Goal: Task Accomplishment & Management: Complete application form

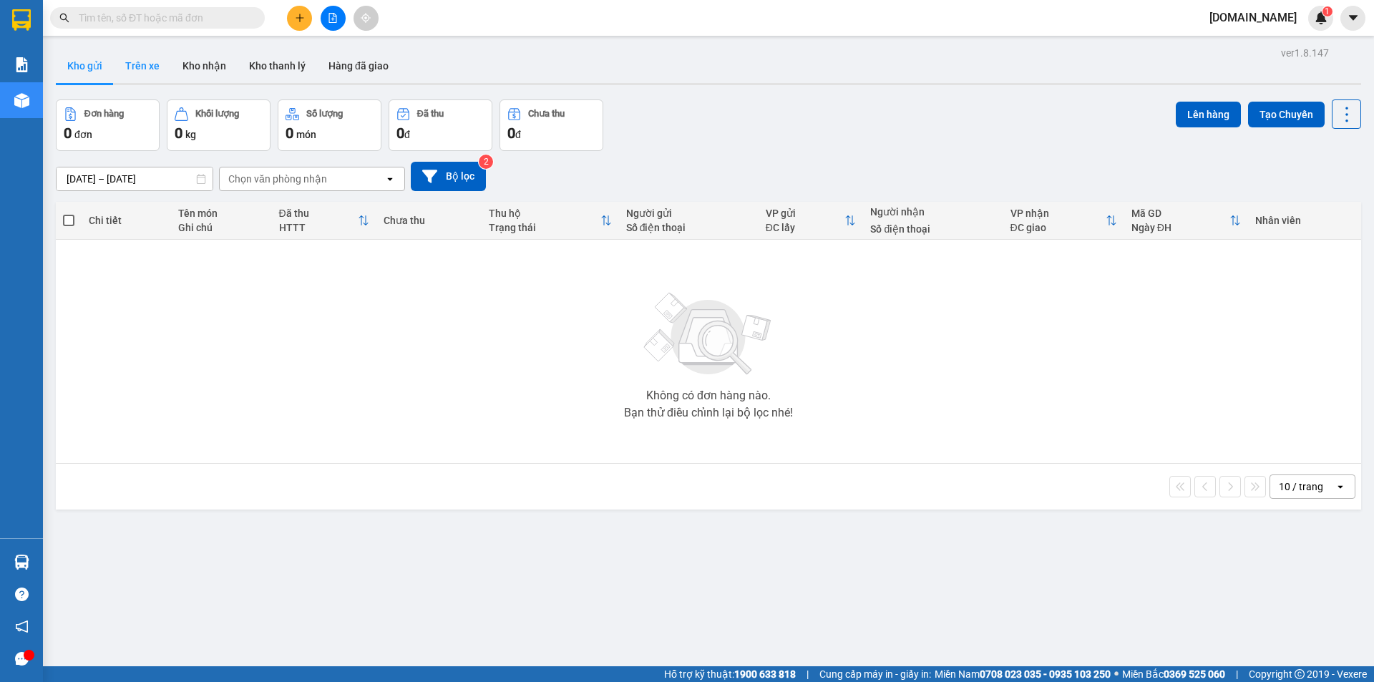
click at [137, 63] on button "Trên xe" at bounding box center [142, 66] width 57 height 34
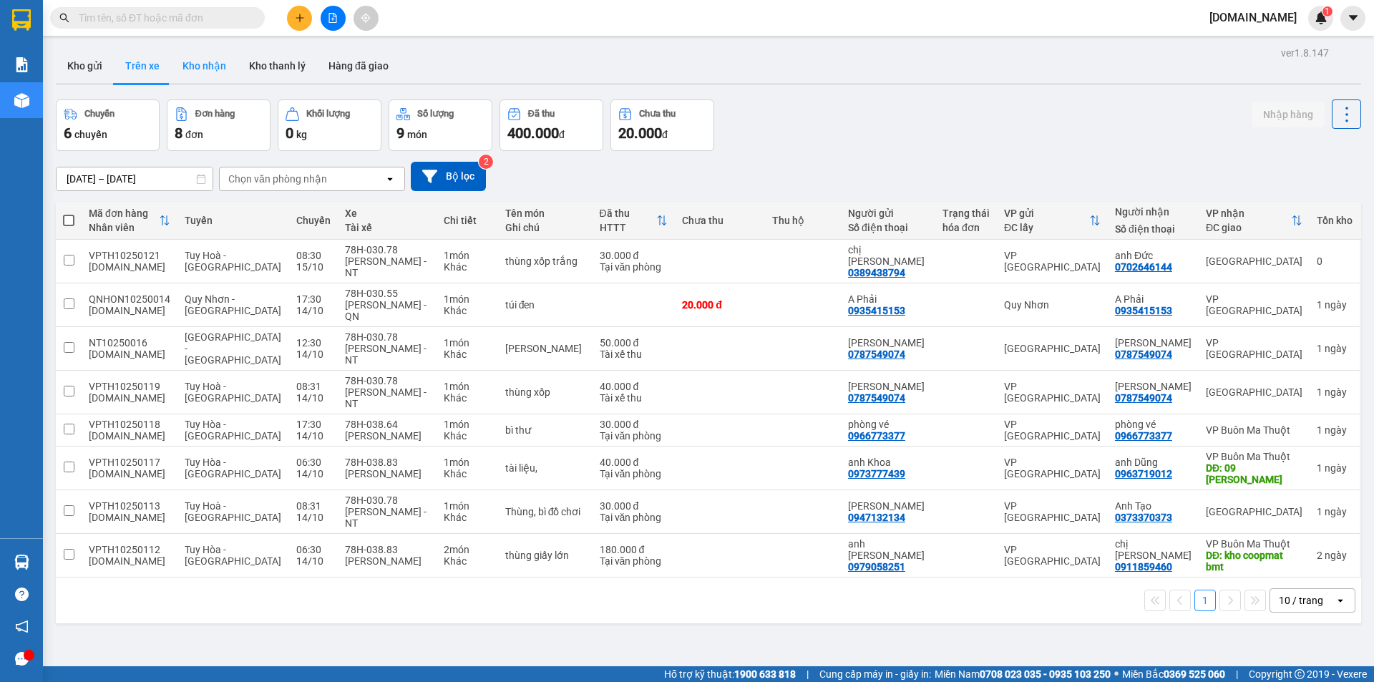
click at [203, 66] on button "Kho nhận" at bounding box center [204, 66] width 67 height 34
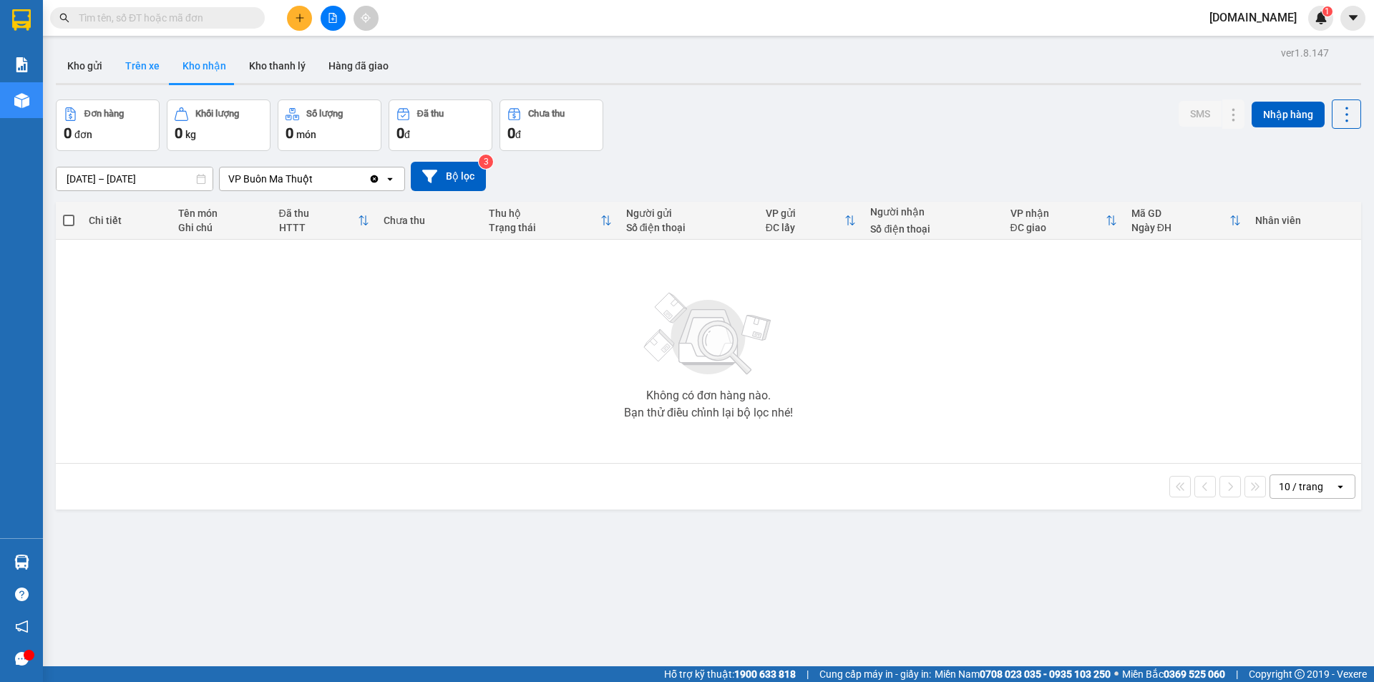
click at [142, 63] on button "Trên xe" at bounding box center [142, 66] width 57 height 34
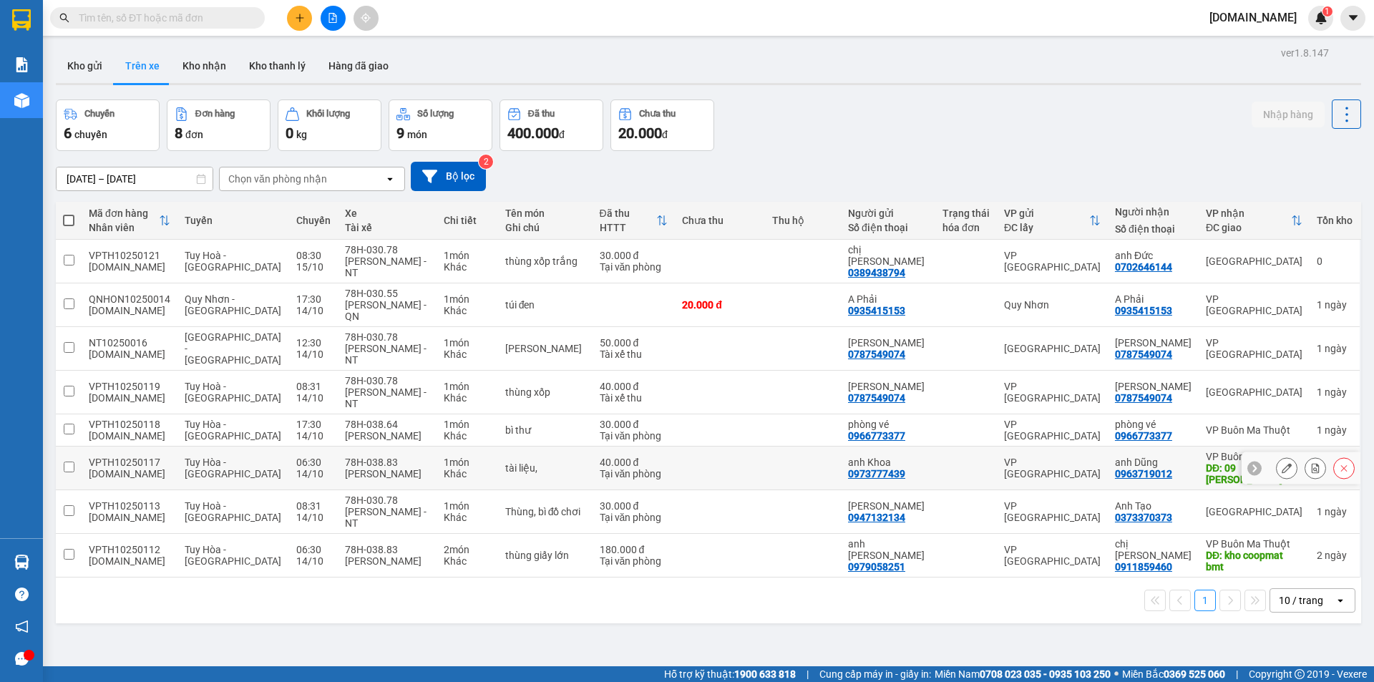
click at [776, 467] on td at bounding box center [803, 469] width 76 height 44
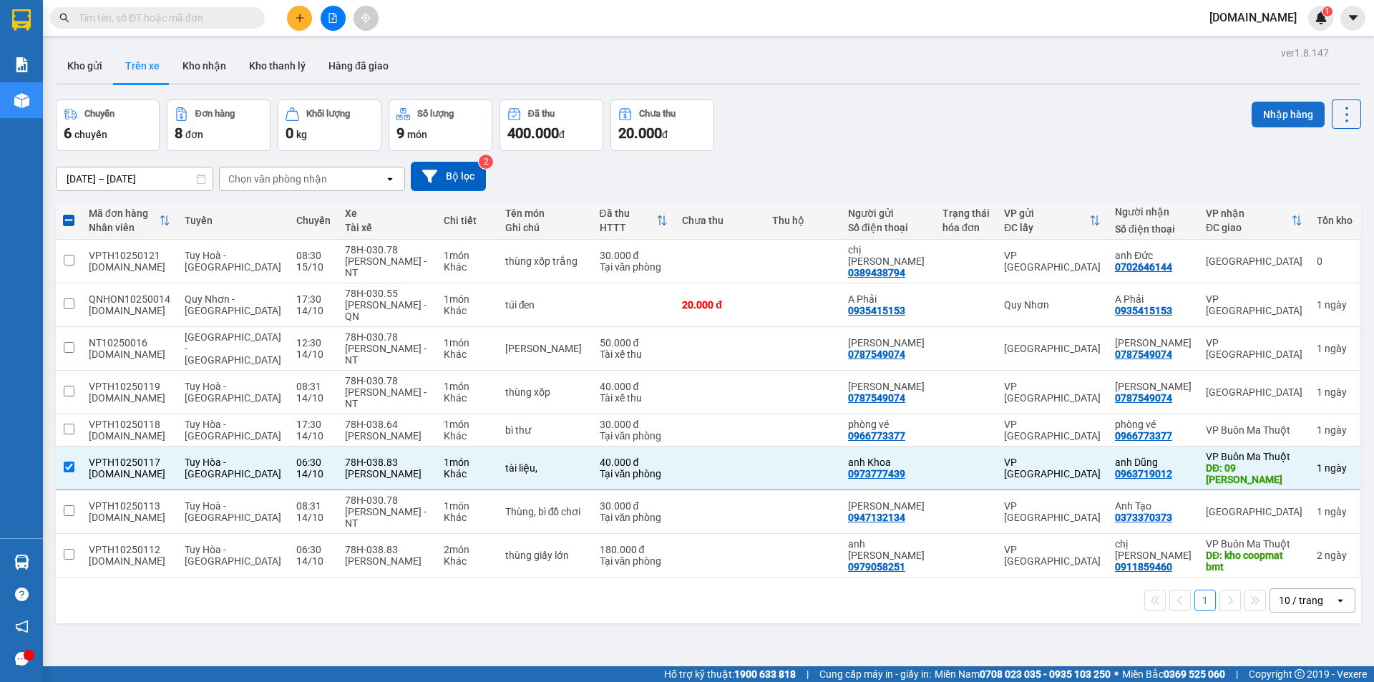
click at [1272, 110] on button "Nhập hàng" at bounding box center [1288, 115] width 73 height 26
checkbox input "false"
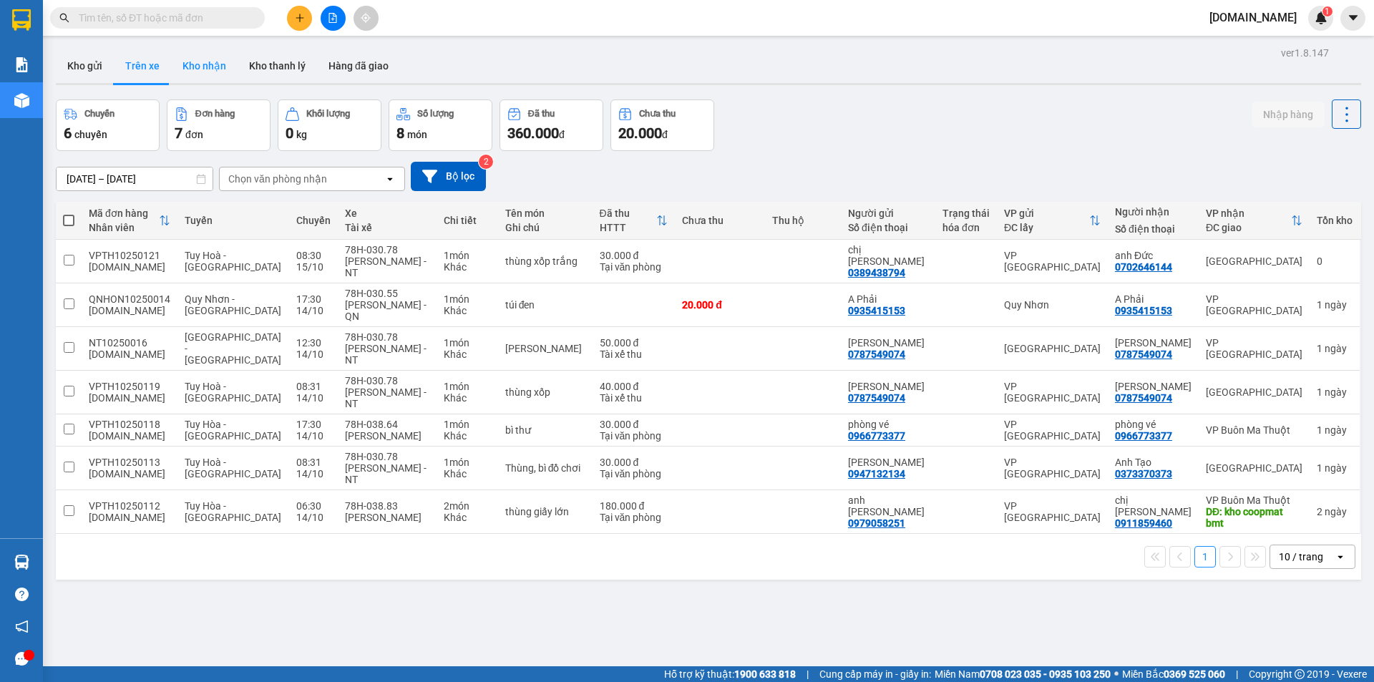
click at [215, 65] on button "Kho nhận" at bounding box center [204, 66] width 67 height 34
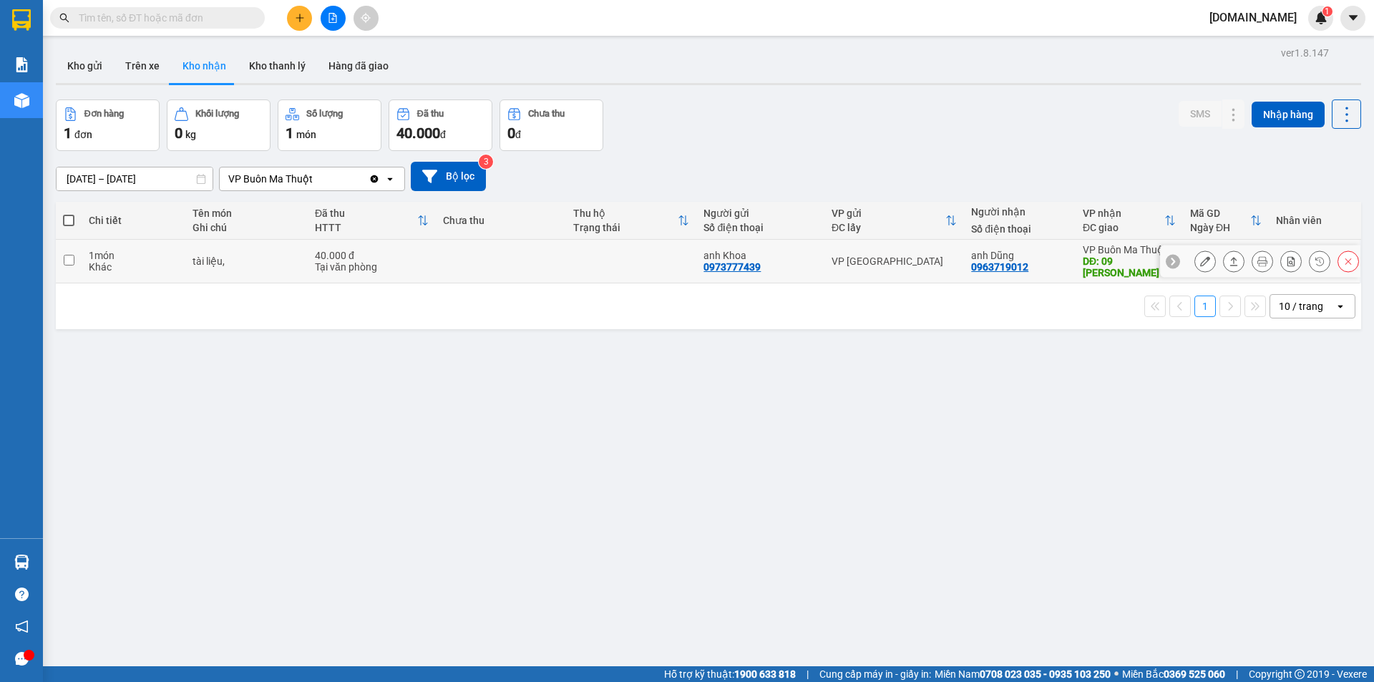
click at [1200, 260] on button at bounding box center [1205, 261] width 20 height 25
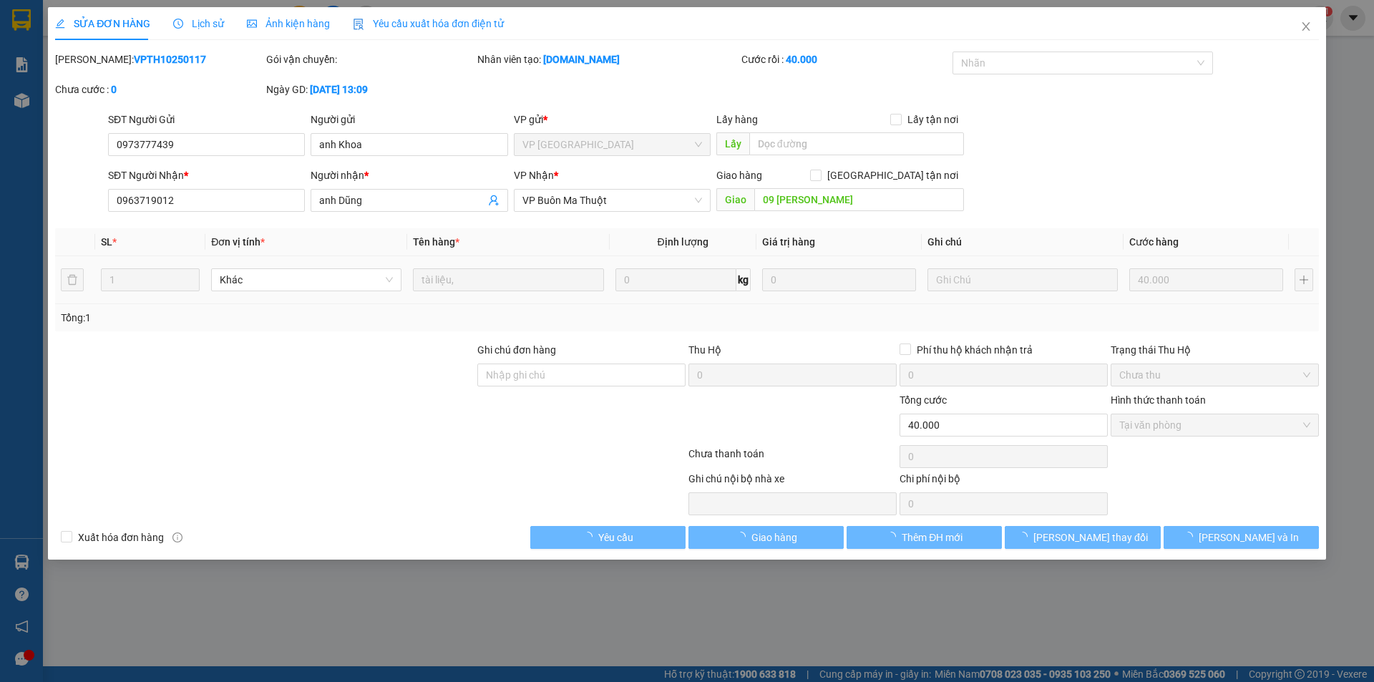
type input "0973777439"
type input "anh Khoa"
type input "0963719012"
type input "anh Dũng"
type input "09 [PERSON_NAME]"
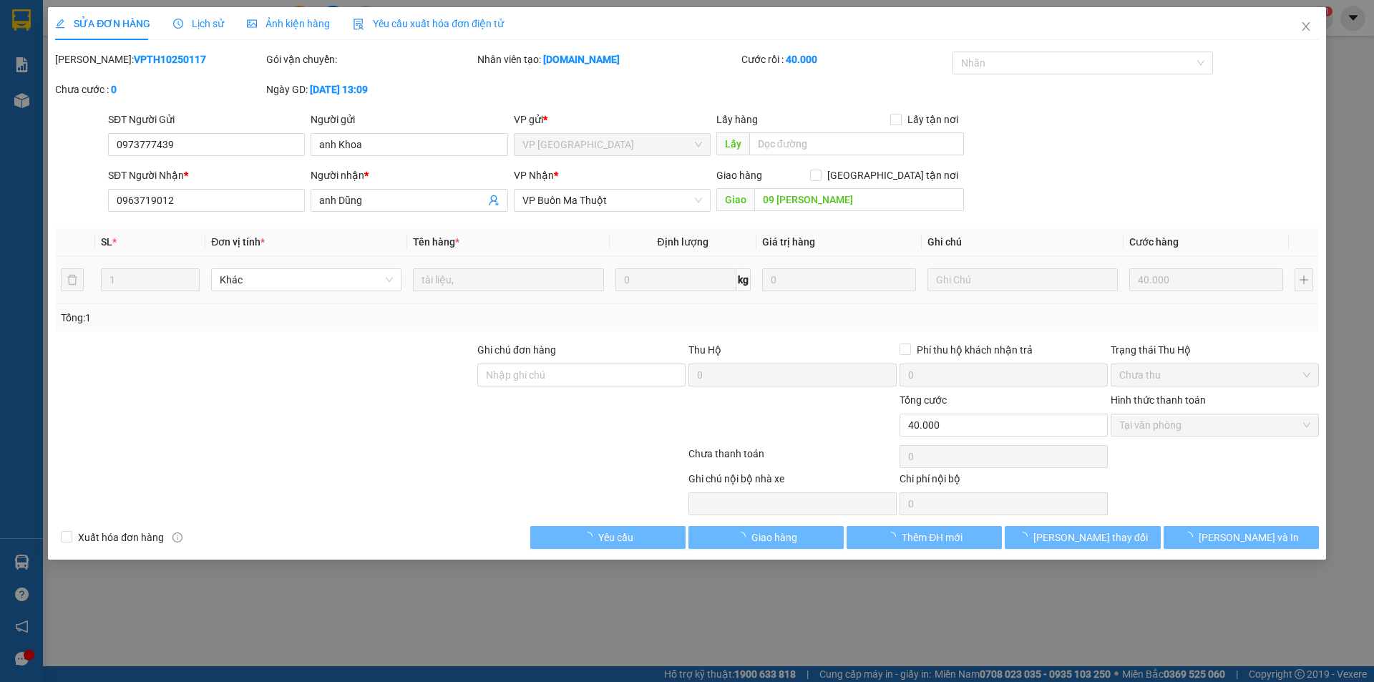
type input "0"
type input "40.000"
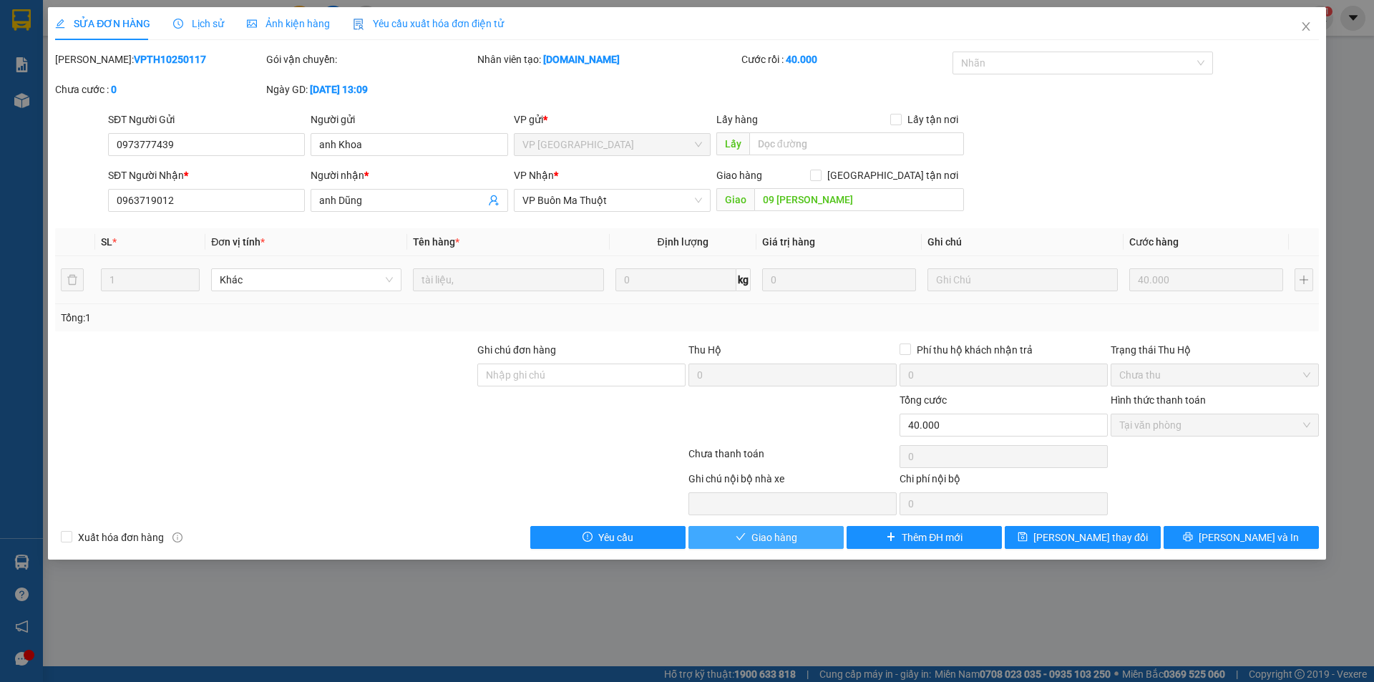
click at [806, 543] on button "Giao hàng" at bounding box center [766, 537] width 155 height 23
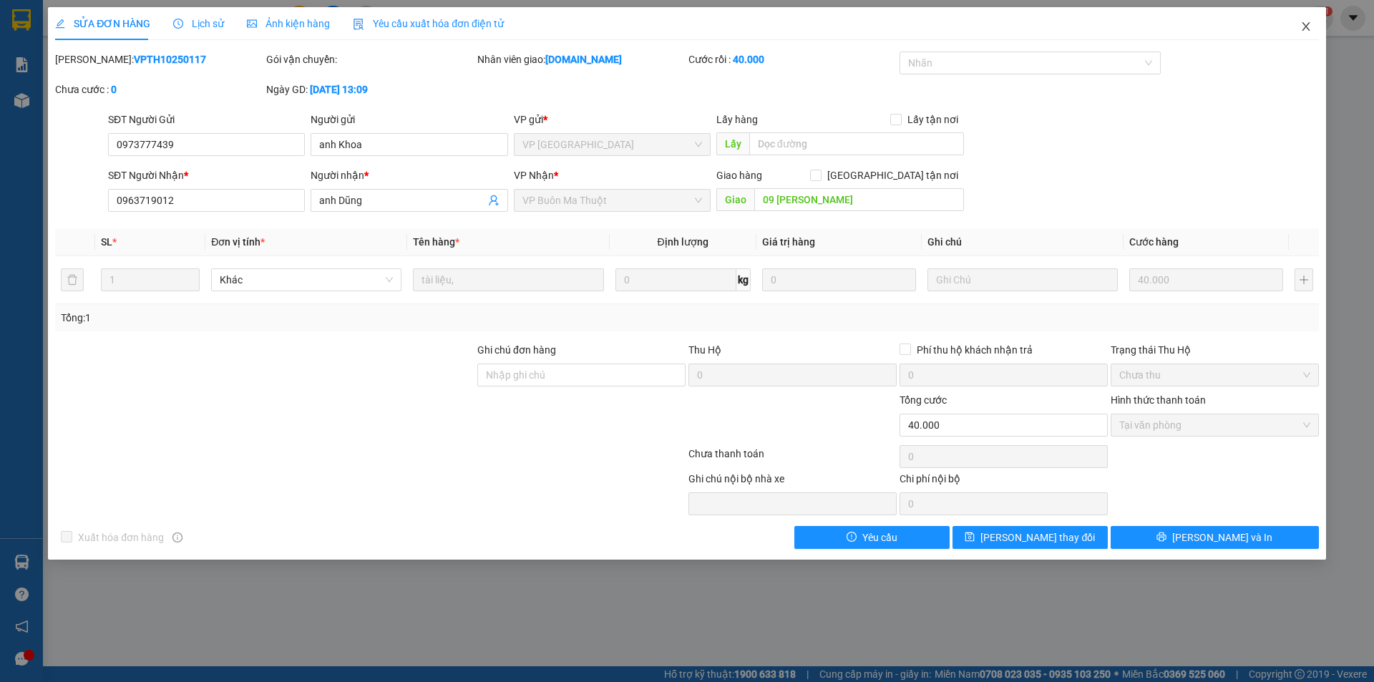
click at [1306, 28] on icon "close" at bounding box center [1306, 26] width 8 height 9
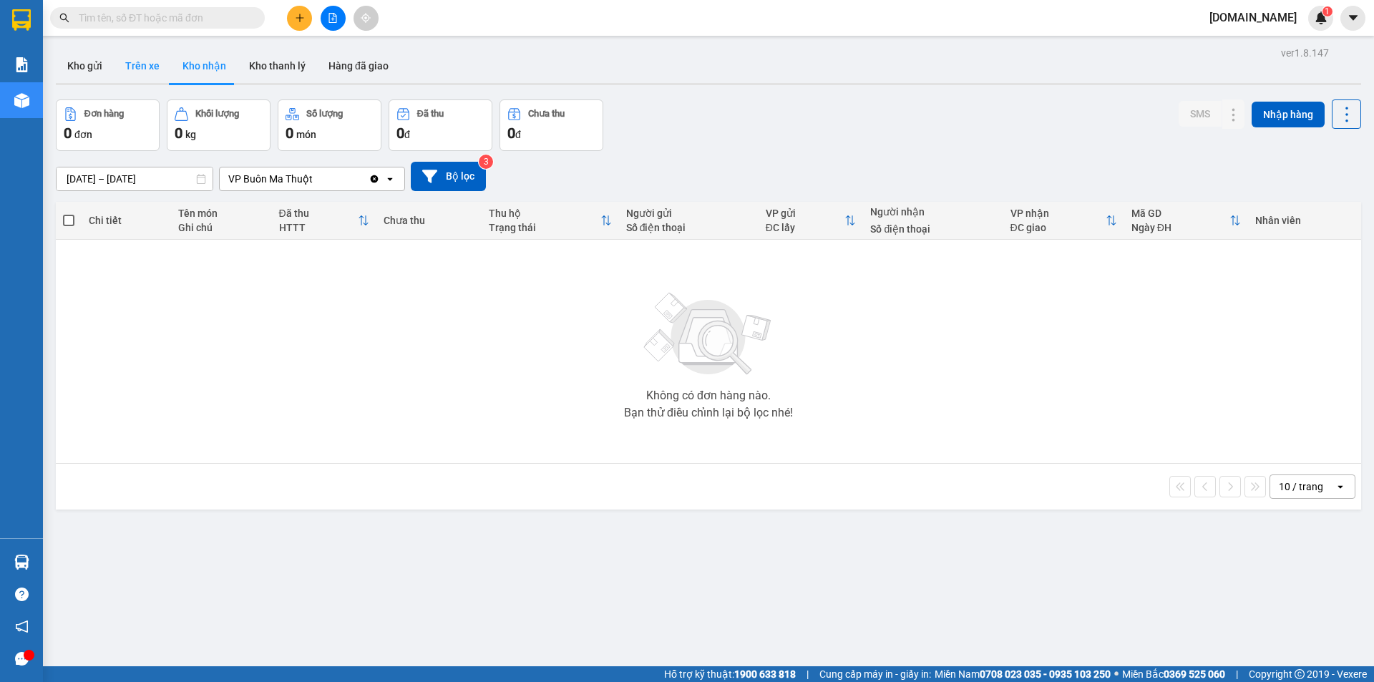
click at [147, 64] on button "Trên xe" at bounding box center [142, 66] width 57 height 34
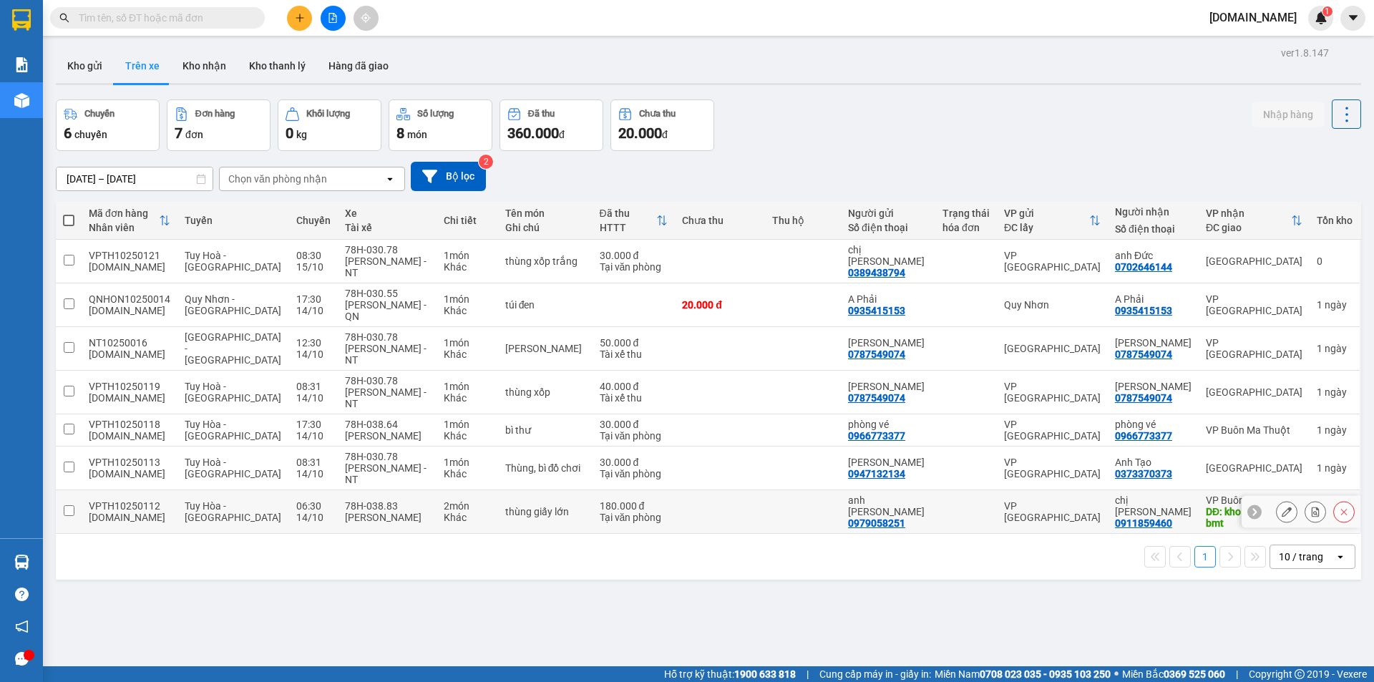
click at [686, 503] on td at bounding box center [719, 512] width 89 height 44
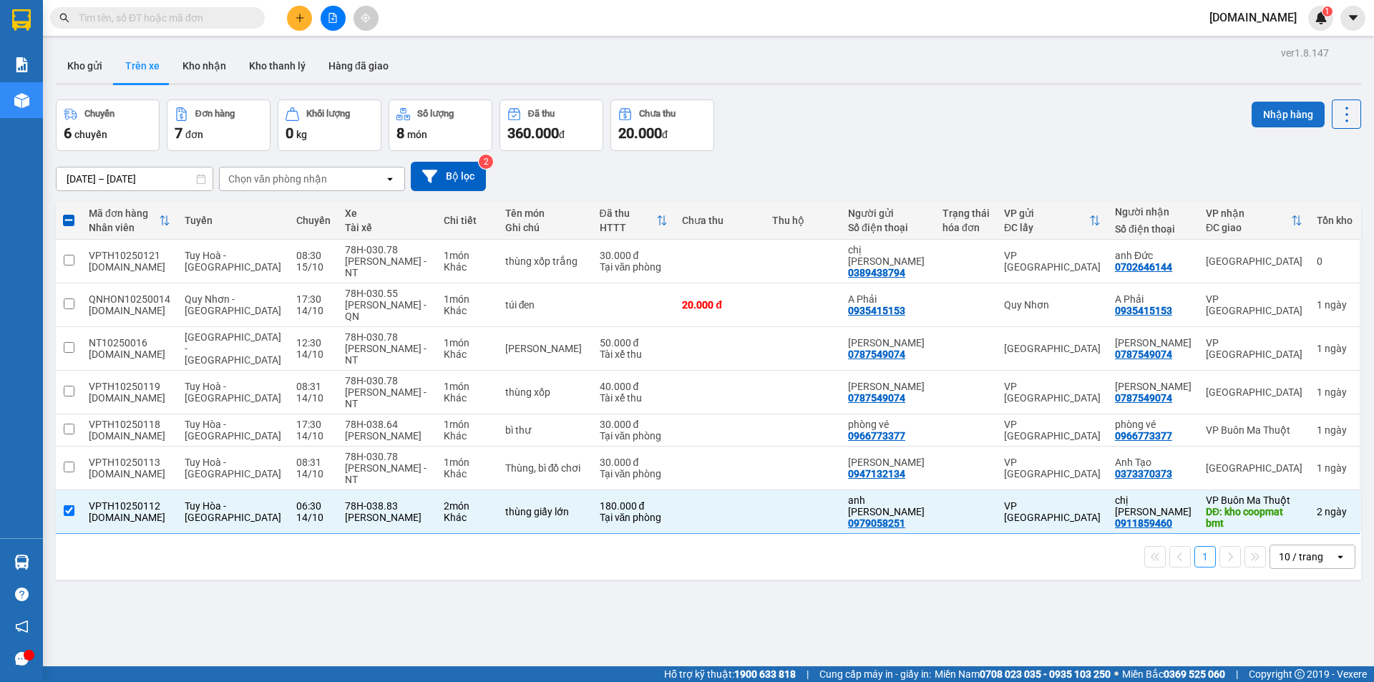
click at [1285, 110] on button "Nhập hàng" at bounding box center [1288, 115] width 73 height 26
checkbox input "false"
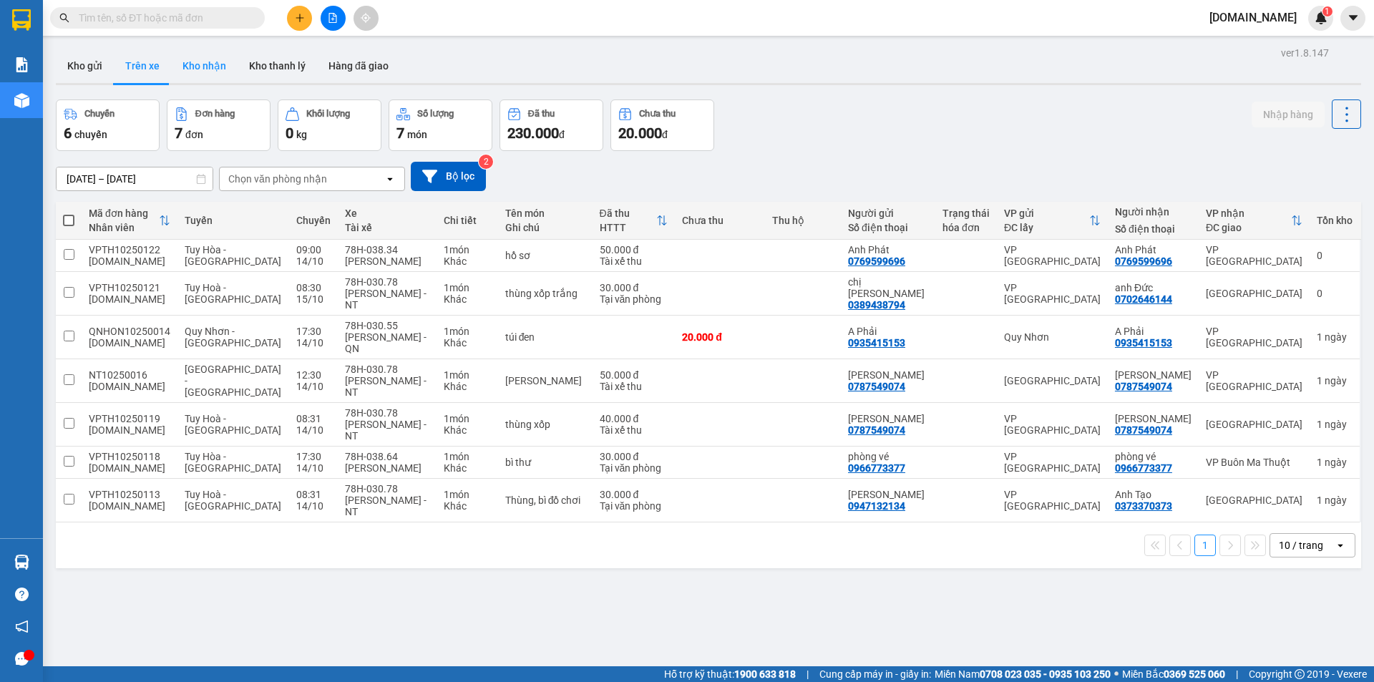
click at [197, 59] on button "Kho nhận" at bounding box center [204, 66] width 67 height 34
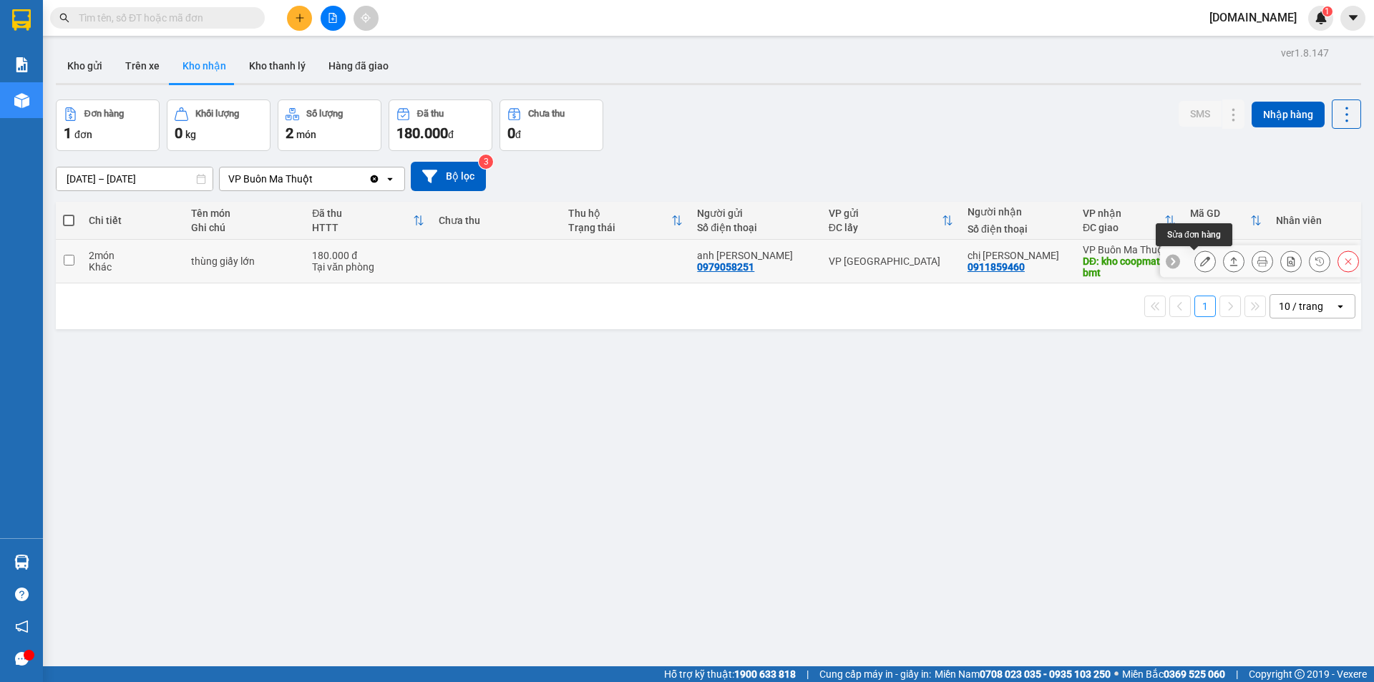
click at [1200, 260] on icon at bounding box center [1205, 261] width 10 height 10
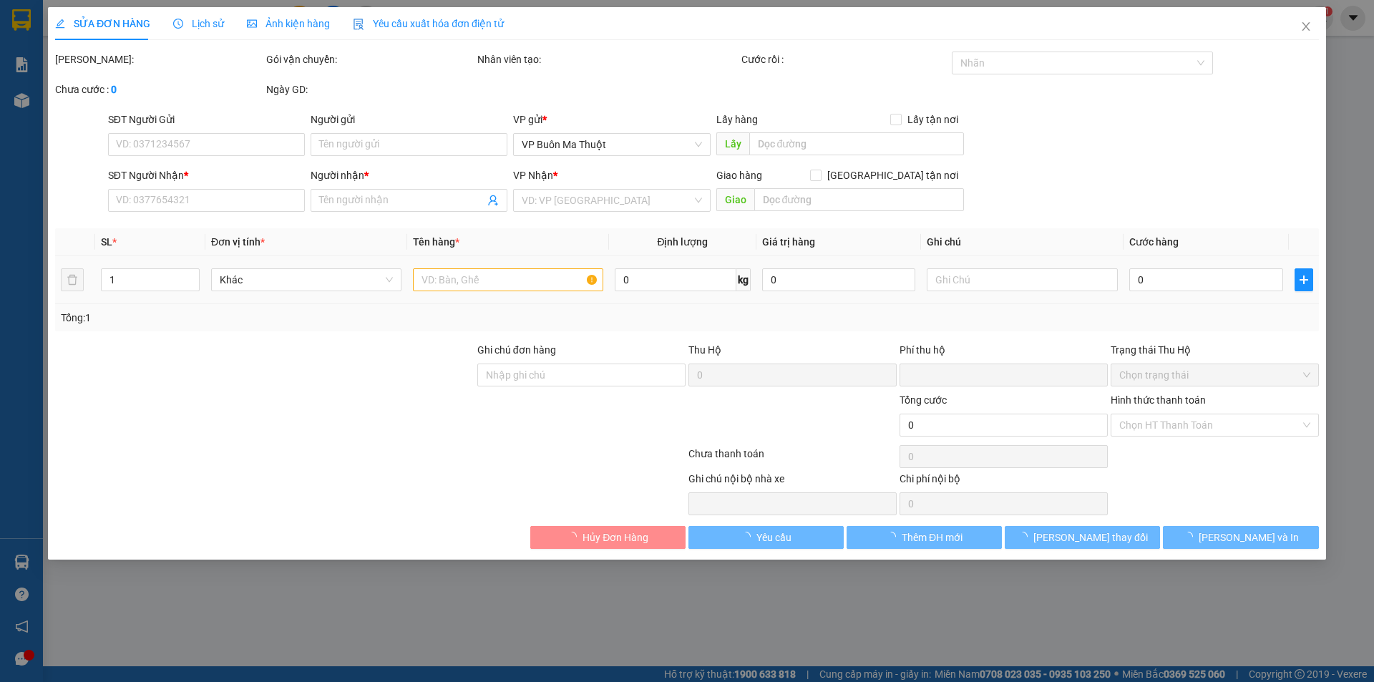
type input "0979058251"
type input "anh [PERSON_NAME]"
type input "0911859460"
type input "chị [PERSON_NAME]"
type input "kho coopmat bmt"
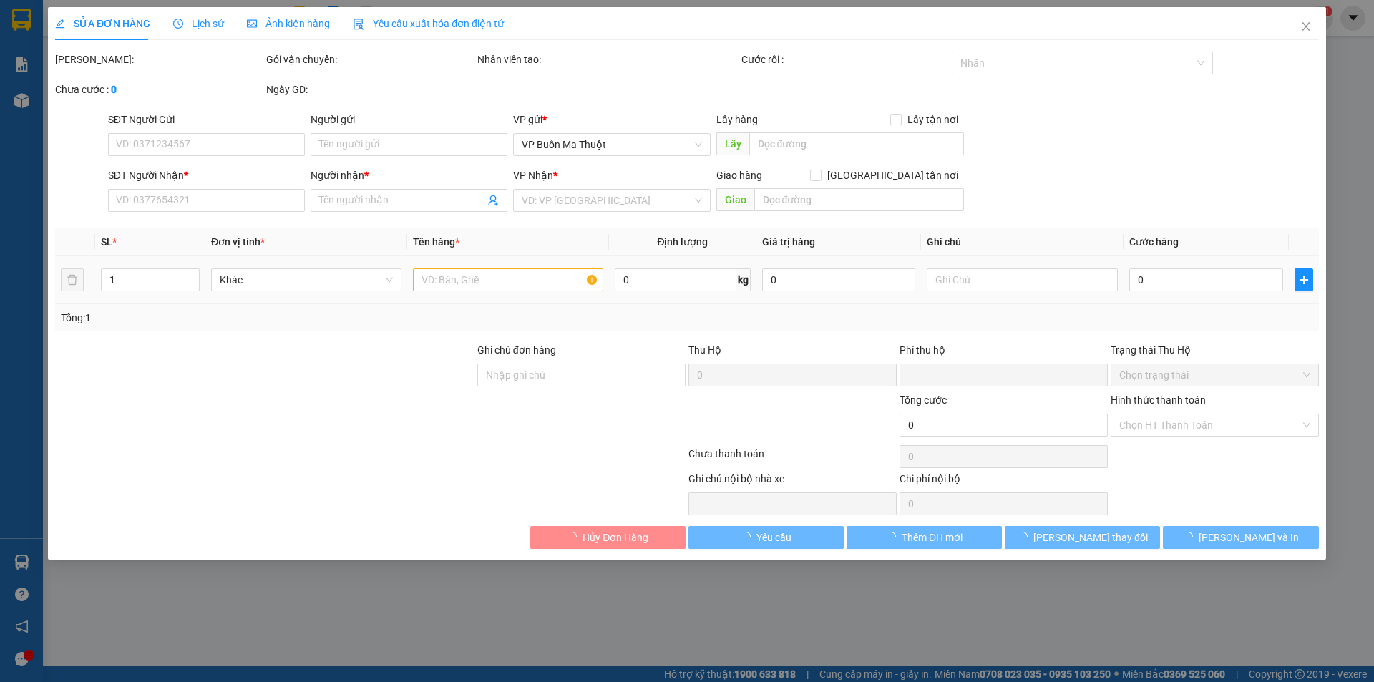
type input "0"
type input "180.000"
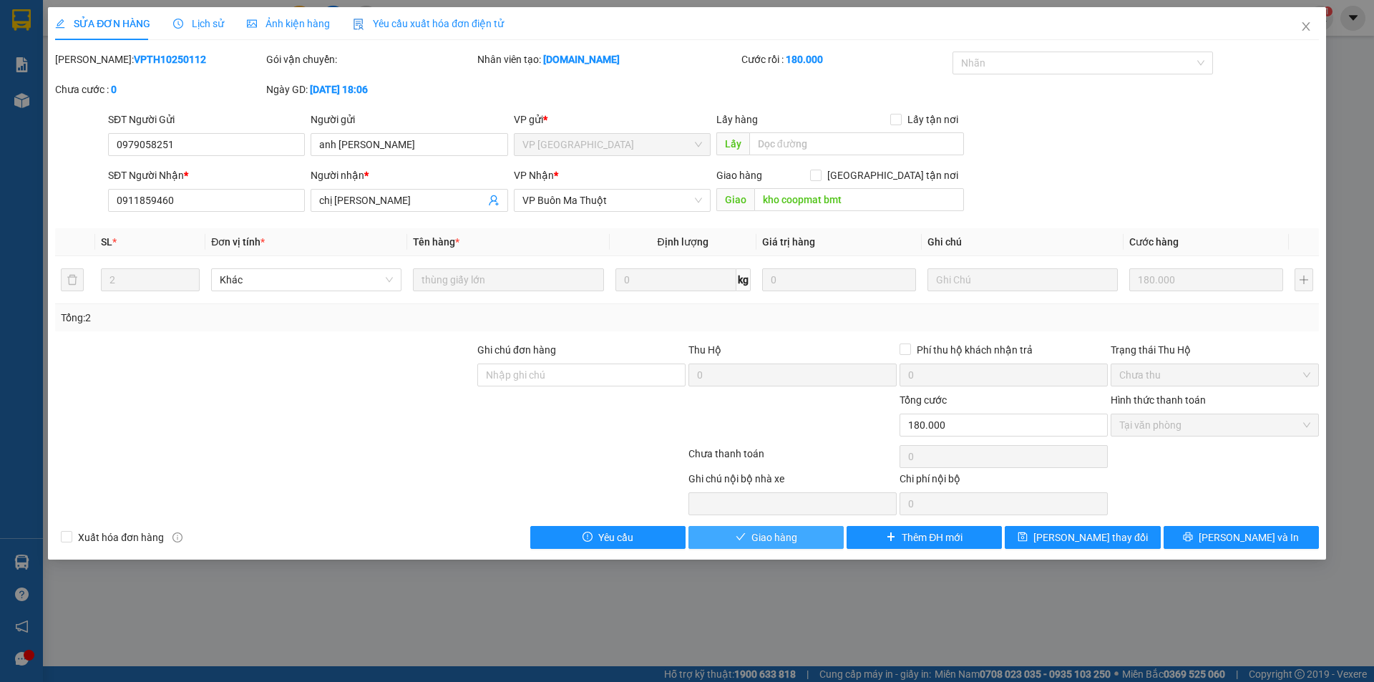
click at [760, 540] on span "Giao hàng" at bounding box center [775, 538] width 46 height 16
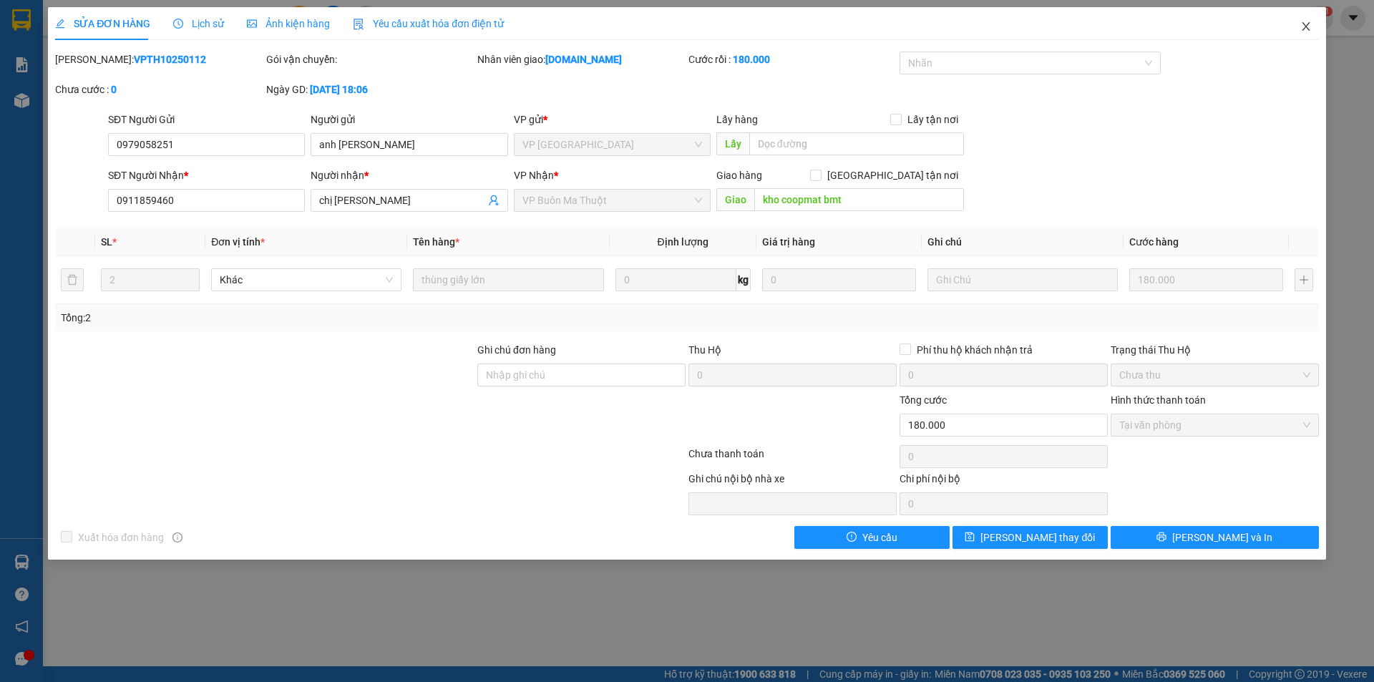
click at [1307, 26] on icon "close" at bounding box center [1306, 26] width 8 height 9
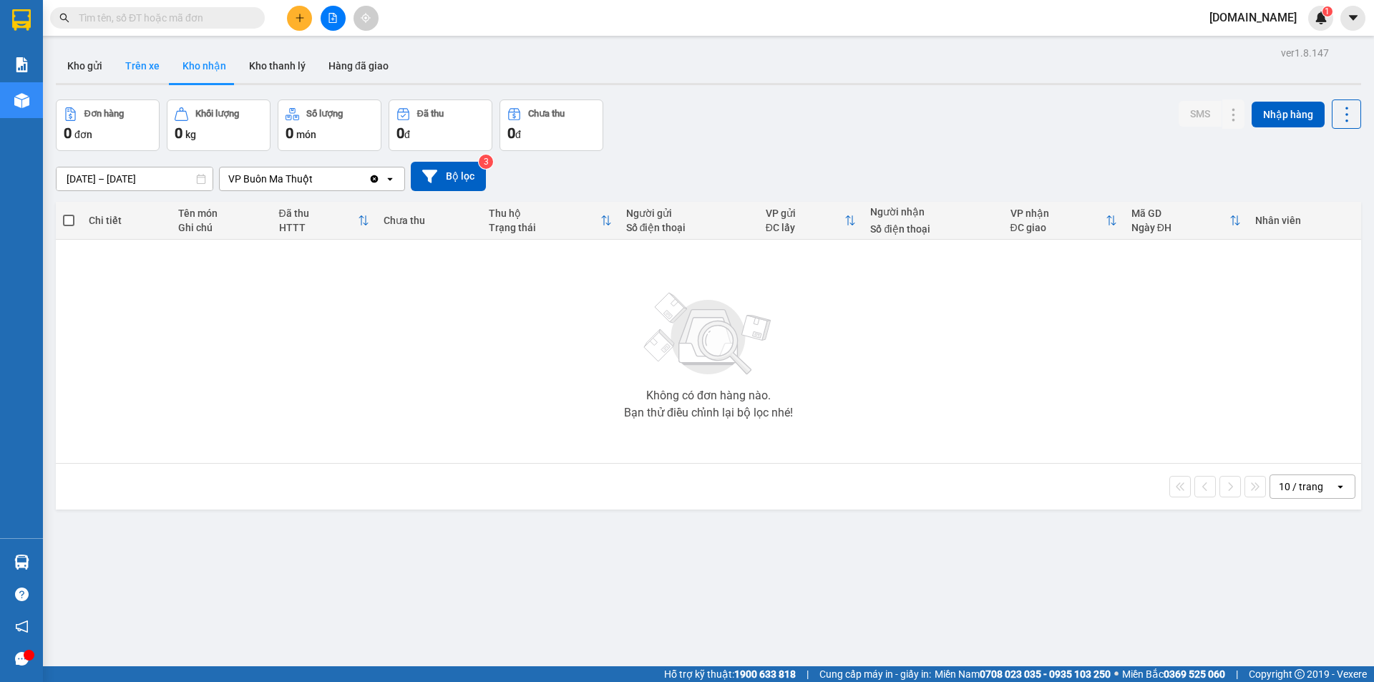
click at [136, 67] on button "Trên xe" at bounding box center [142, 66] width 57 height 34
